Goal: Information Seeking & Learning: Compare options

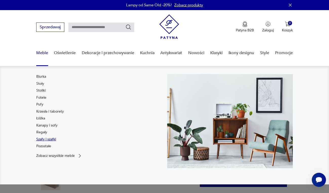
click at [46, 138] on link "Szafy i szafki" at bounding box center [46, 139] width 20 height 5
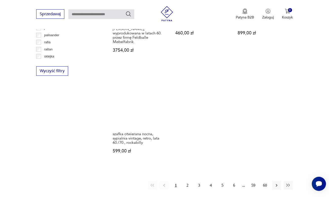
scroll to position [700, 0]
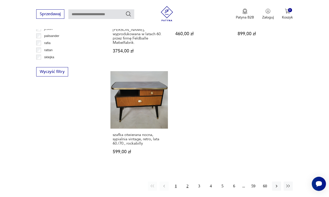
click at [186, 182] on button "2" at bounding box center [187, 186] width 9 height 9
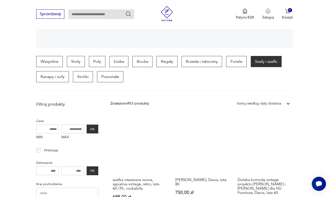
scroll to position [127, 0]
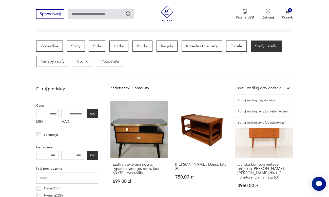
click at [270, 88] on div "Sortuj według daty dodania" at bounding box center [259, 88] width 44 height 6
click at [263, 123] on div "Sortuj według ceny (od największej)" at bounding box center [263, 122] width 59 height 11
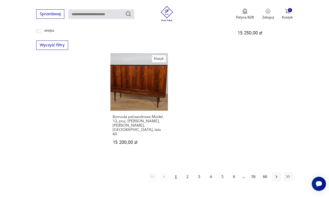
scroll to position [727, 0]
click at [189, 172] on button "2" at bounding box center [187, 176] width 9 height 9
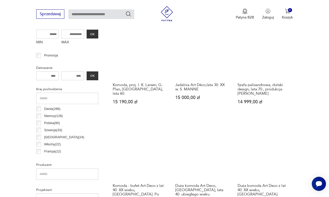
scroll to position [206, 0]
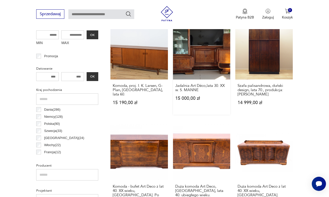
click at [207, 60] on link "Jadalnia Art Déco,lata 30. XX w. S. MANNE 15 000,00 zł" at bounding box center [202, 68] width 58 height 93
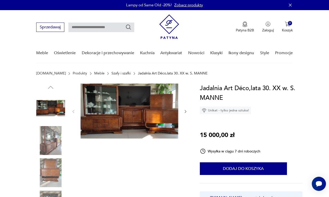
click at [50, 139] on img at bounding box center [50, 140] width 29 height 29
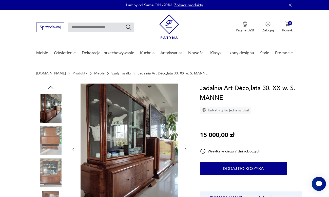
click at [49, 169] on img at bounding box center [50, 172] width 29 height 29
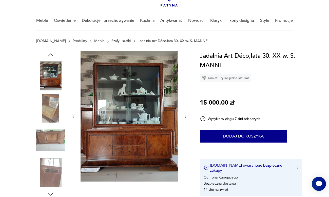
scroll to position [32, 0]
click at [48, 178] on img at bounding box center [50, 172] width 29 height 29
